Goal: Task Accomplishment & Management: Use online tool/utility

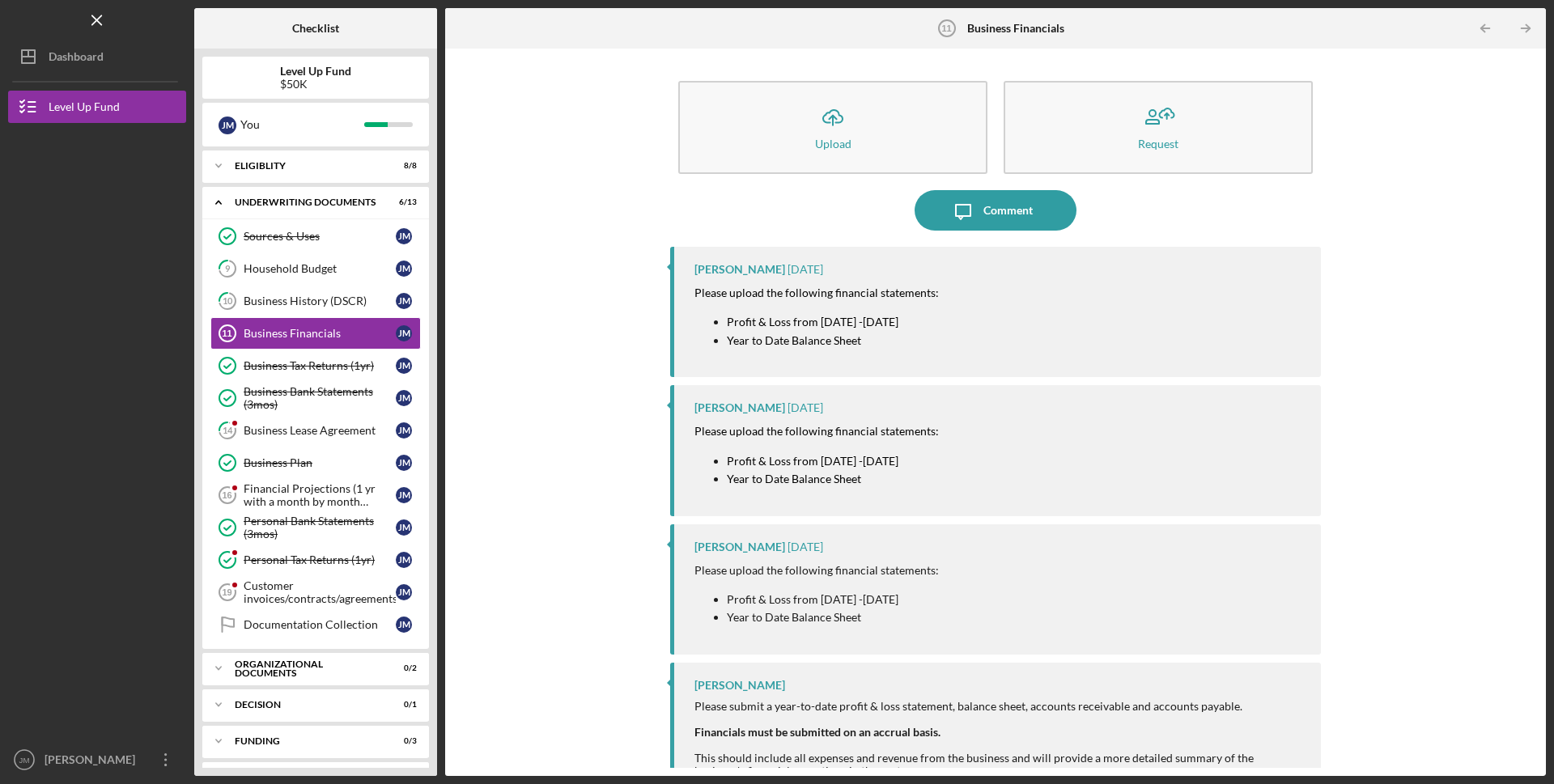
click at [727, 342] on mark "Year to Date Balance Sheet" at bounding box center [794, 340] width 134 height 13
click at [312, 303] on div "Business History (DSCR)" at bounding box center [319, 301] width 152 height 13
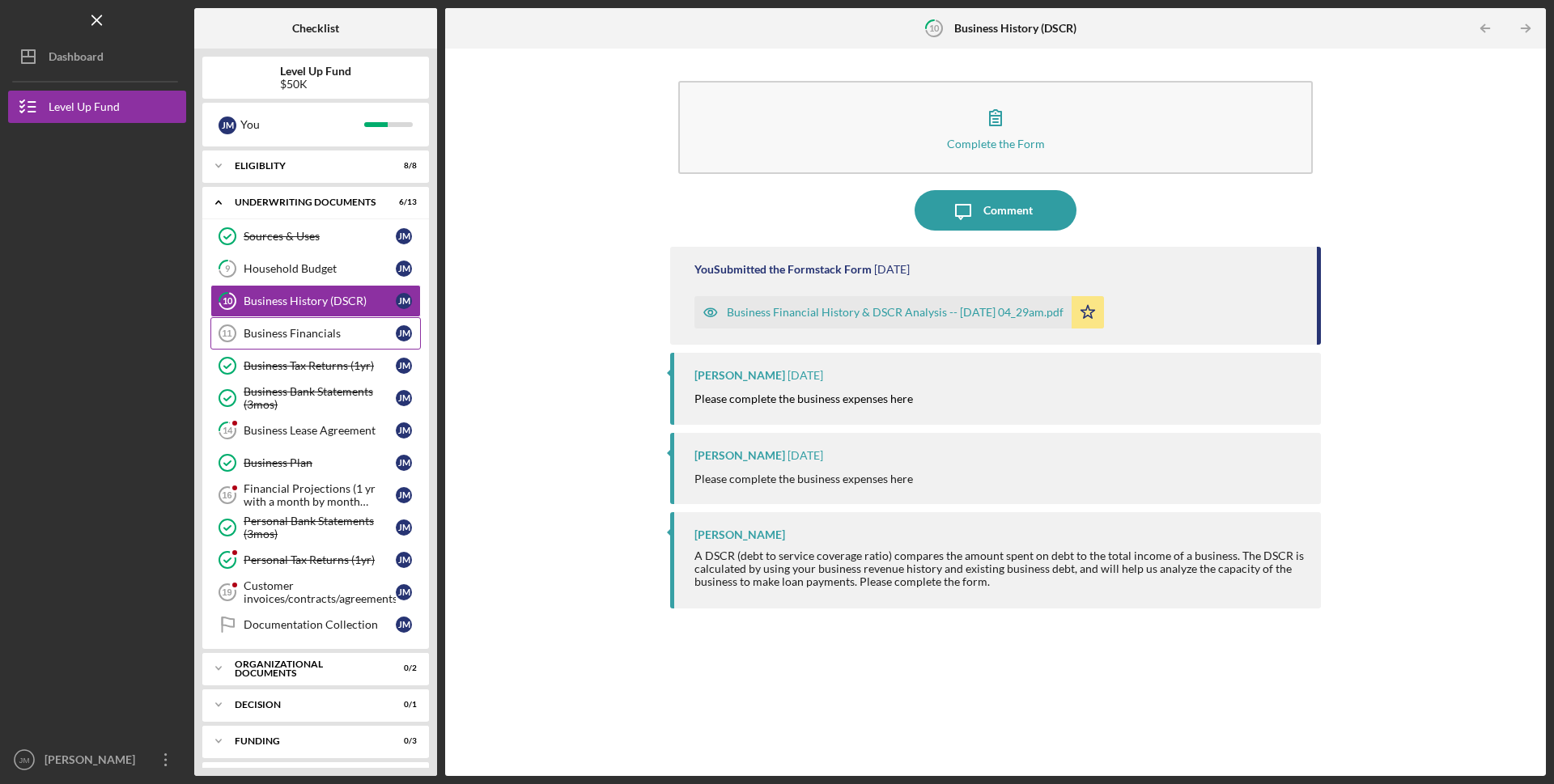
click at [332, 330] on div "Business Financials" at bounding box center [319, 333] width 152 height 13
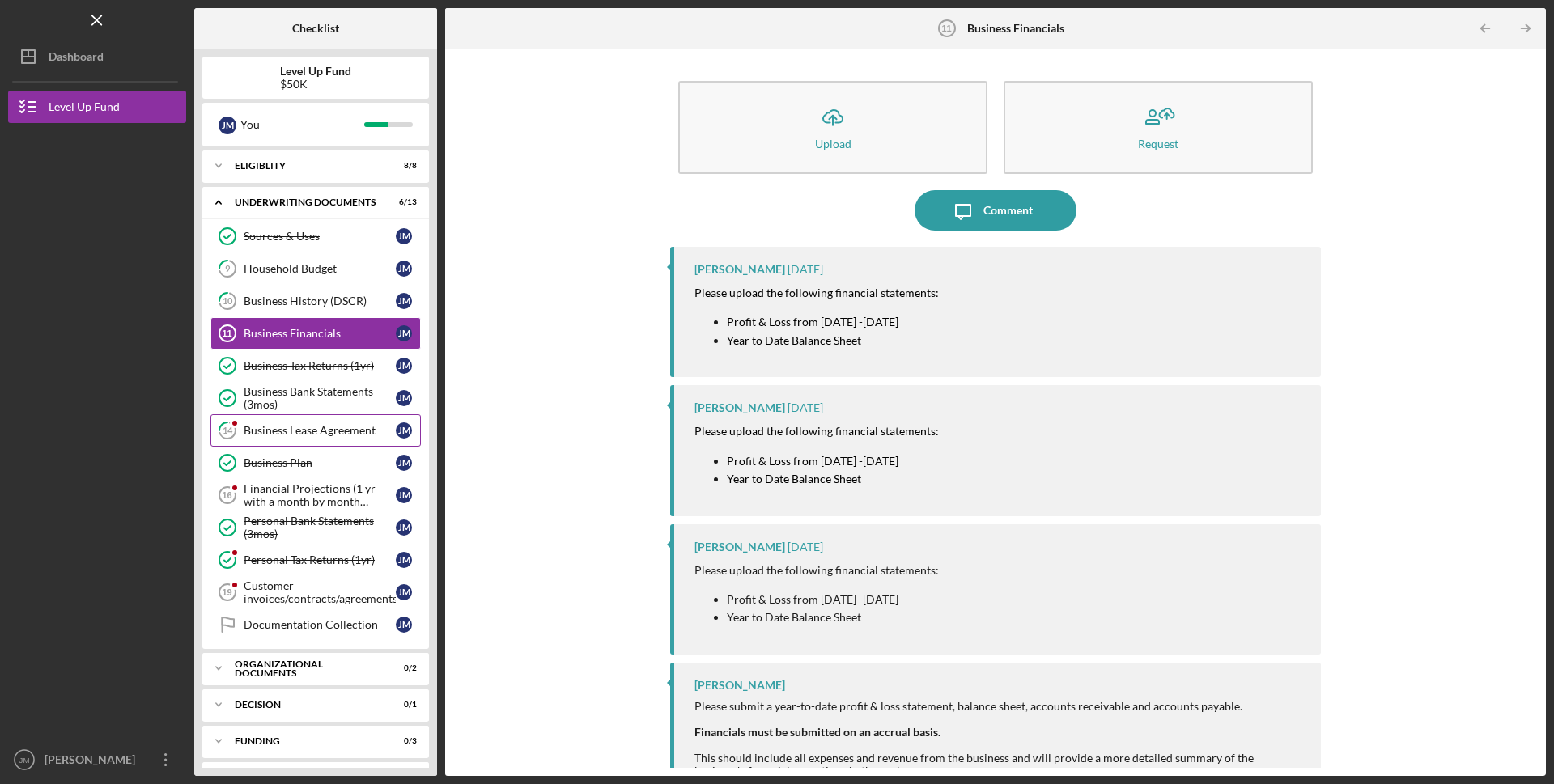
click at [363, 428] on div "Business Lease Agreement" at bounding box center [319, 431] width 152 height 13
